Goal: Transaction & Acquisition: Purchase product/service

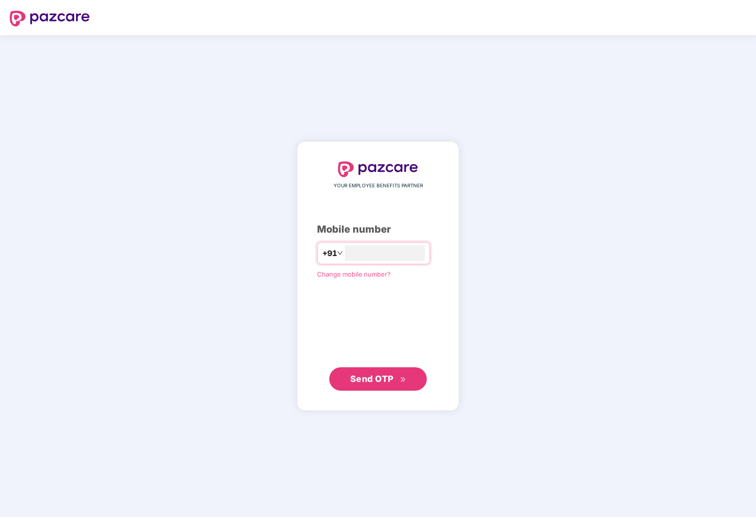
type input "**********"
click at [393, 381] on span "Send OTP" at bounding box center [371, 379] width 43 height 10
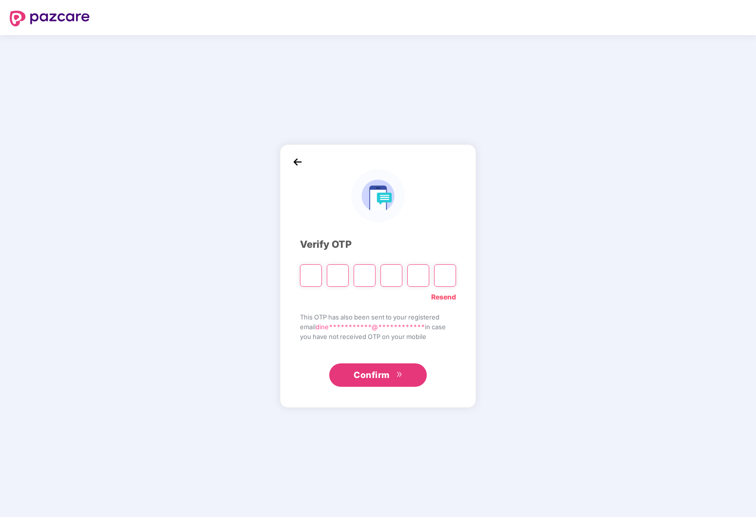
type input "*"
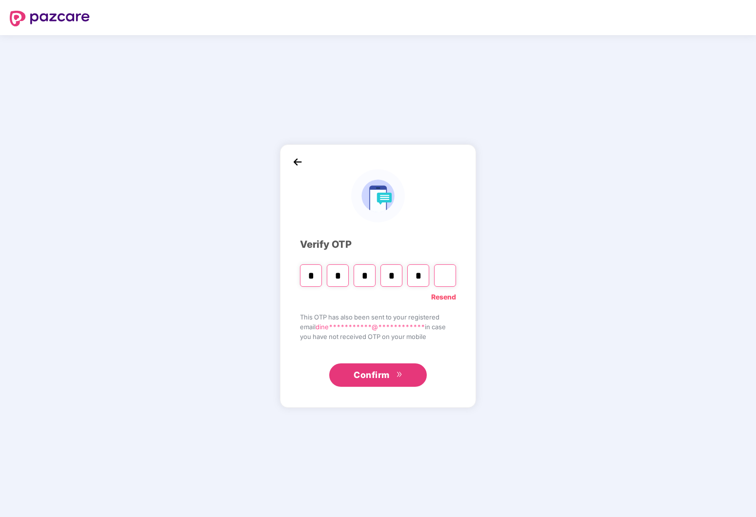
type input "*"
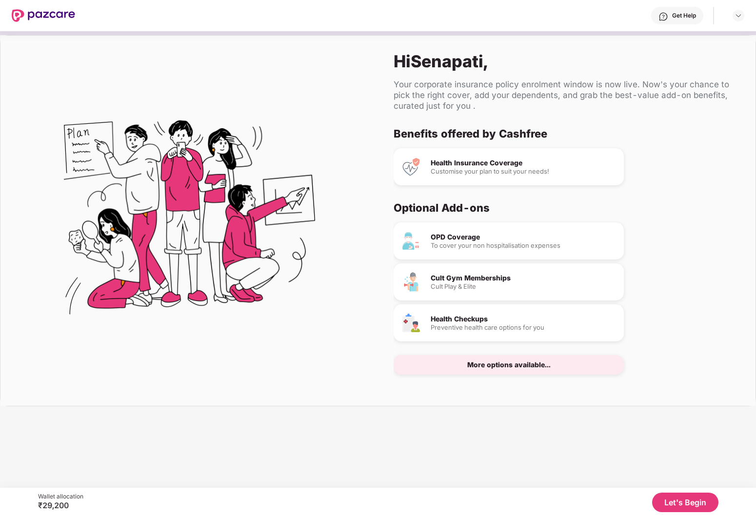
click at [473, 286] on div "Cult Play & Elite" at bounding box center [523, 287] width 185 height 6
click at [479, 333] on div "Health Checkups Preventive health care options for you" at bounding box center [509, 323] width 230 height 37
click at [498, 370] on div "More options available..." at bounding box center [509, 365] width 230 height 20
click at [672, 501] on button "Let's Begin" at bounding box center [685, 503] width 66 height 20
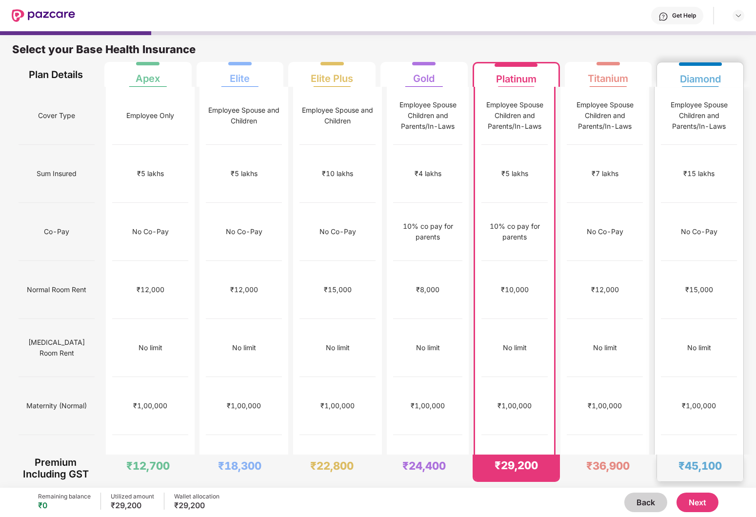
click at [717, 465] on div "₹45,100" at bounding box center [700, 466] width 43 height 14
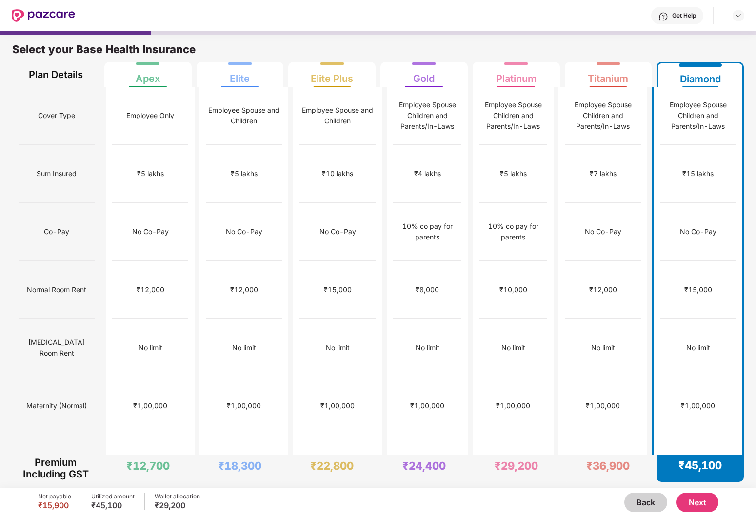
click at [701, 502] on button "Next" at bounding box center [698, 503] width 42 height 20
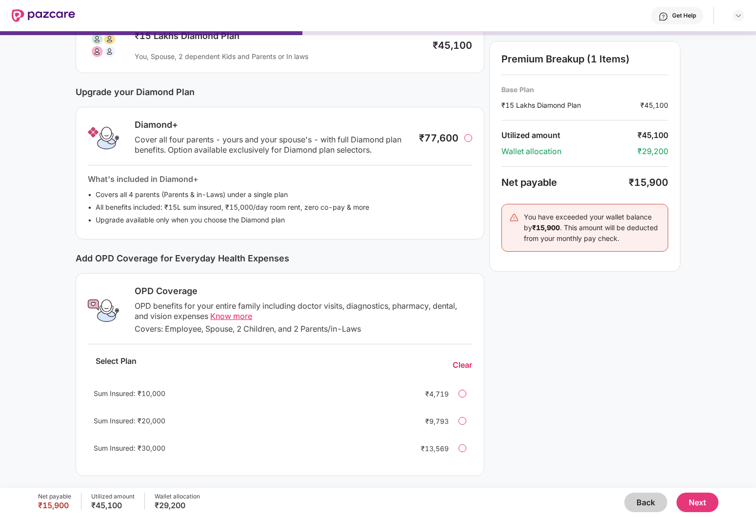
scroll to position [83, 0]
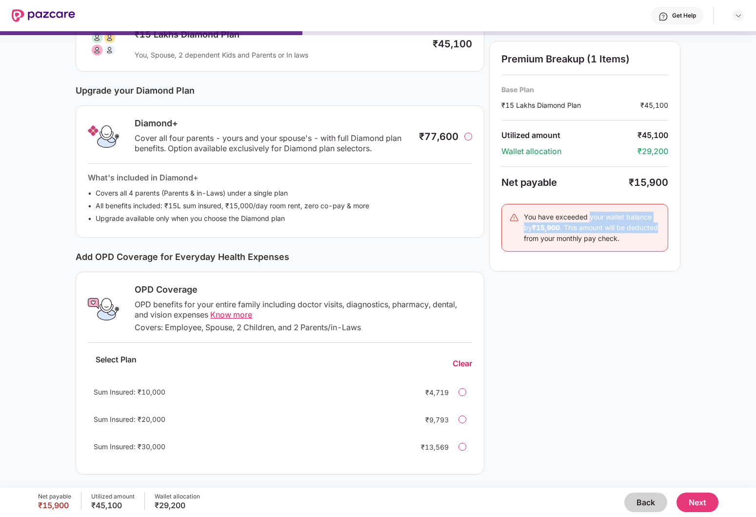
drag, startPoint x: 588, startPoint y: 222, endPoint x: 658, endPoint y: 231, distance: 70.9
click at [658, 231] on div "You have exceeded your wallet balance by ₹15,900 . This amount will be deducted…" at bounding box center [592, 228] width 137 height 32
click at [701, 509] on button "Next" at bounding box center [698, 503] width 42 height 20
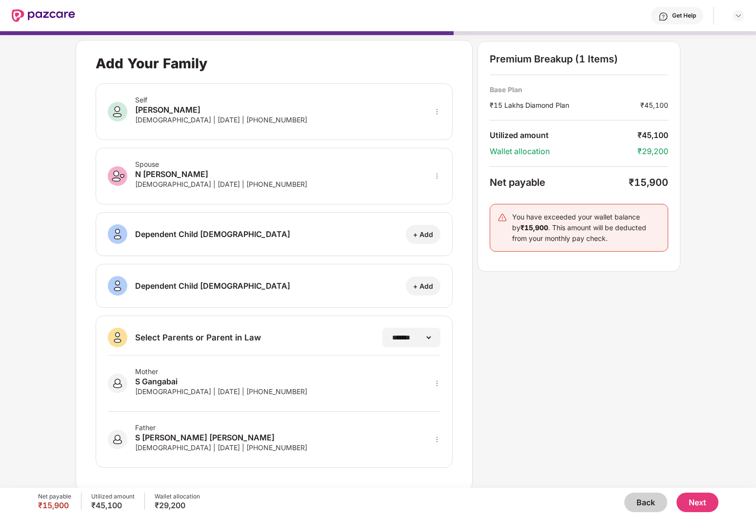
scroll to position [5, 0]
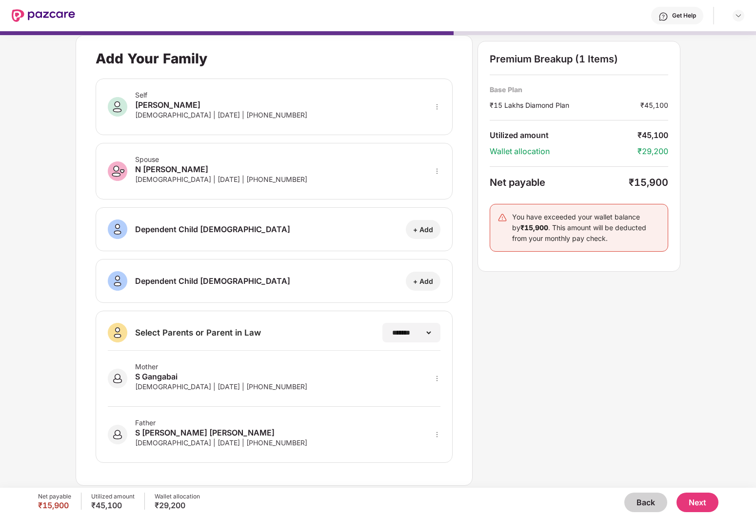
click at [699, 502] on button "Next" at bounding box center [698, 503] width 42 height 20
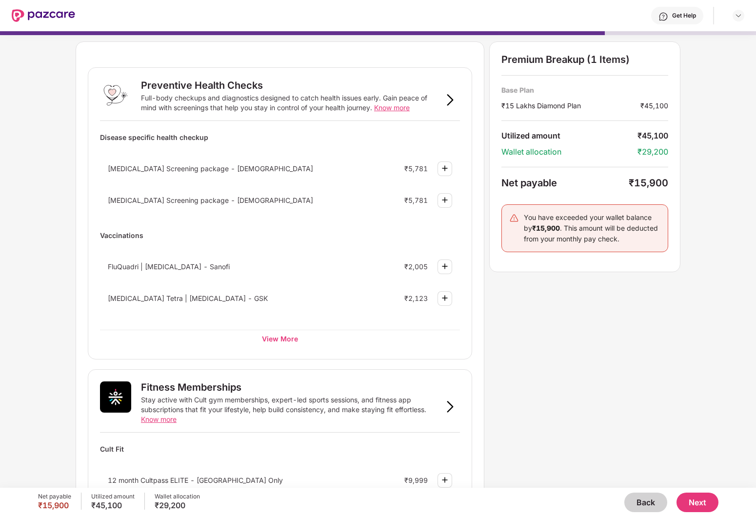
scroll to position [24, 0]
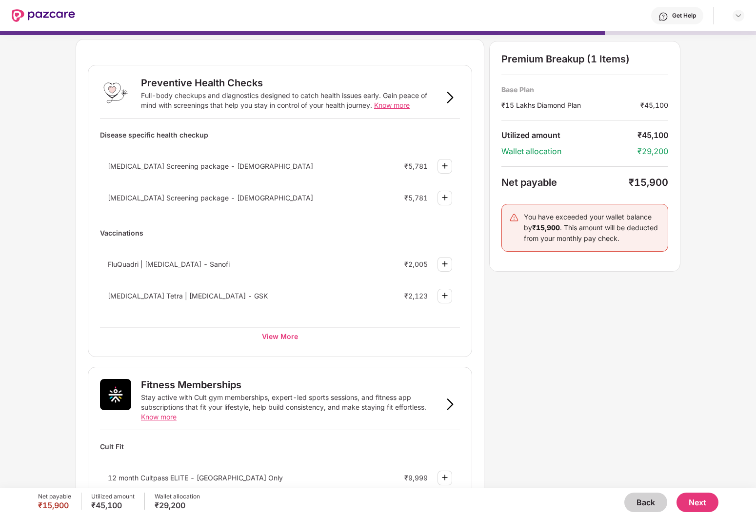
click at [329, 311] on div "FluQuadri | Flu Vaccine - Sanofi ₹2,005 Fluarix Tetra | Flu Vaccine - GSK ₹2,123" at bounding box center [280, 282] width 360 height 63
click at [269, 334] on div "View More" at bounding box center [280, 336] width 360 height 18
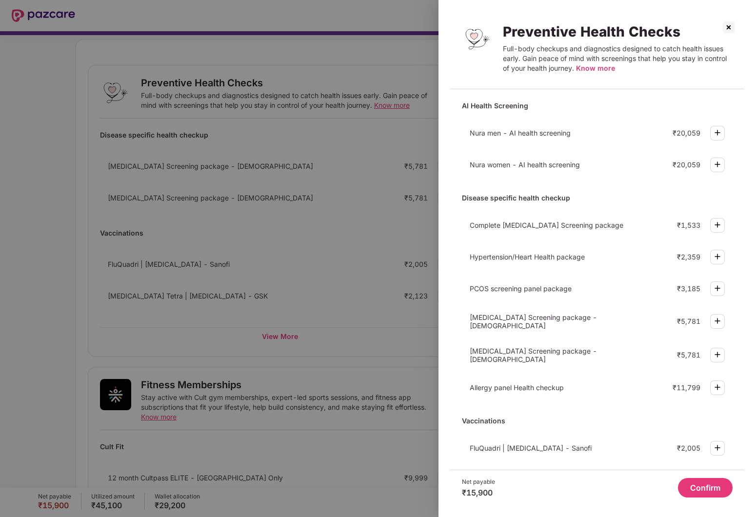
click at [389, 388] on div at bounding box center [378, 258] width 756 height 517
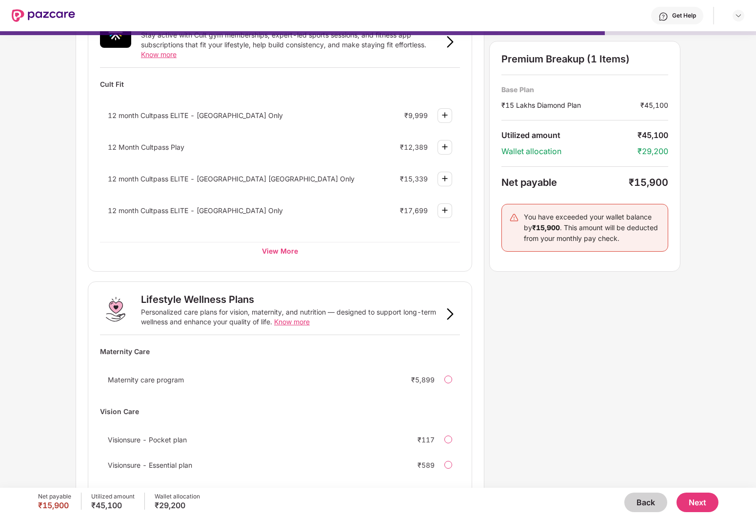
scroll to position [381, 0]
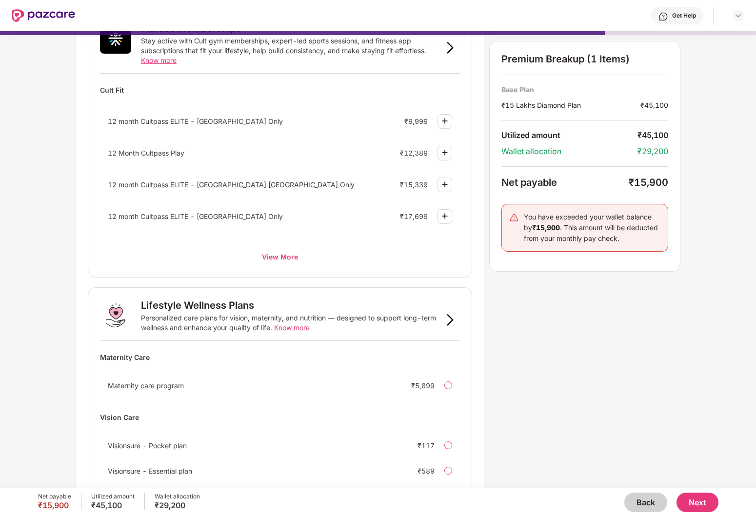
click at [693, 505] on button "Next" at bounding box center [698, 503] width 42 height 20
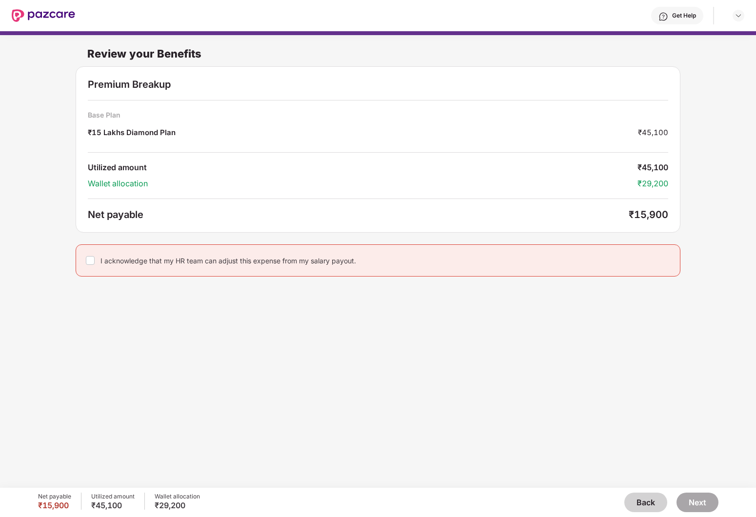
click at [90, 255] on label at bounding box center [90, 261] width 9 height 12
click at [707, 505] on button "Next" at bounding box center [698, 503] width 42 height 20
